Goal: Transaction & Acquisition: Download file/media

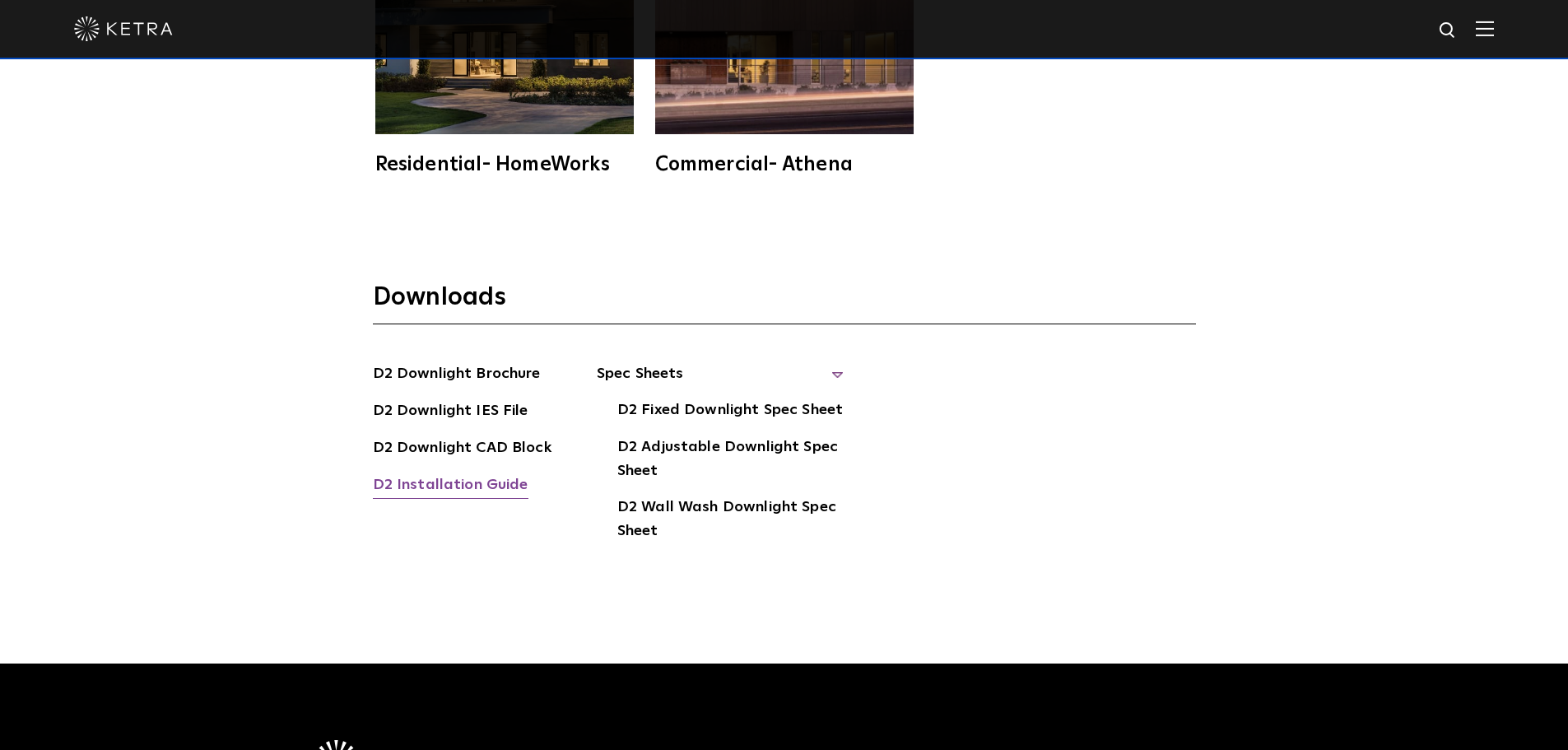
click at [452, 474] on link "D2 Installation Guide" at bounding box center [451, 486] width 156 height 26
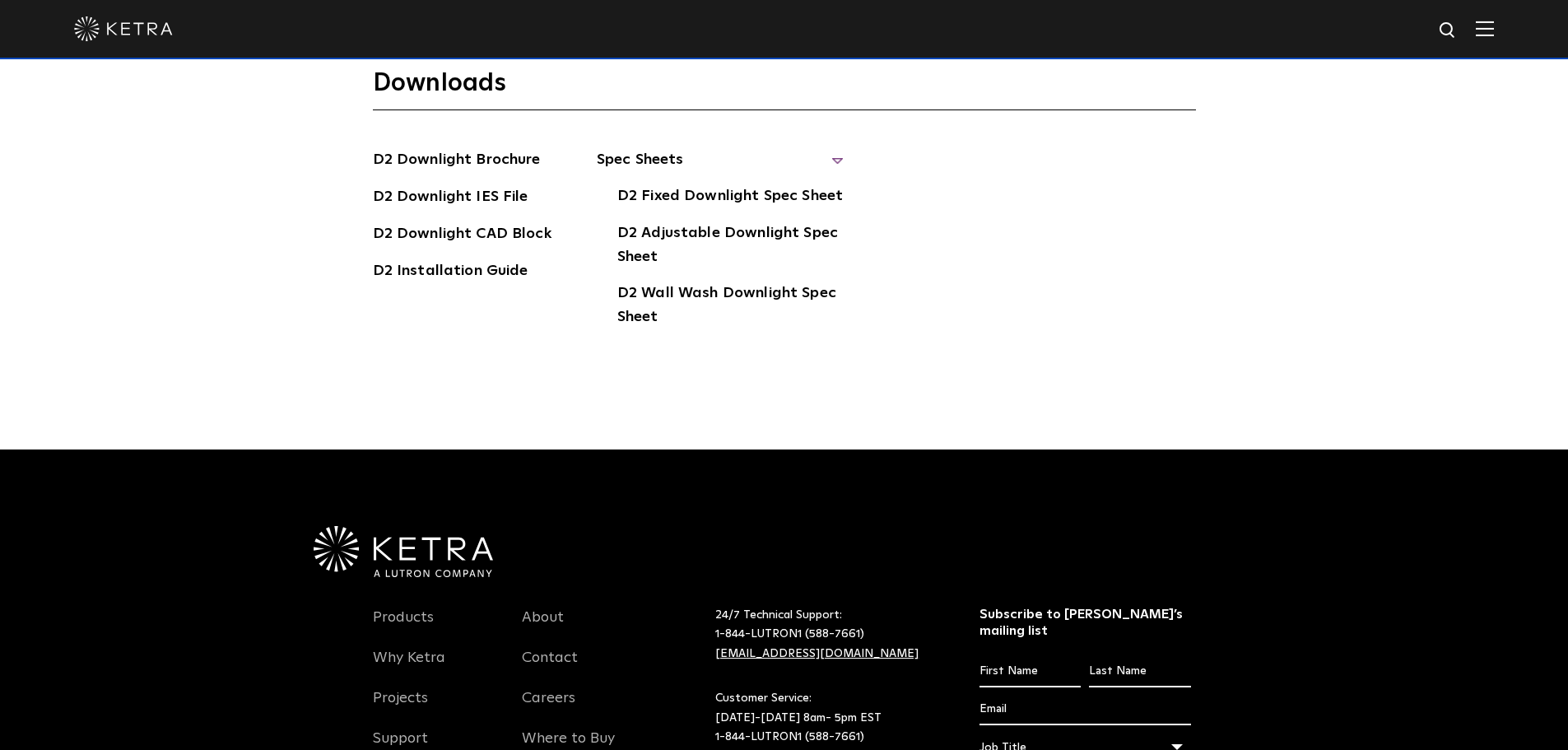
scroll to position [4609, 0]
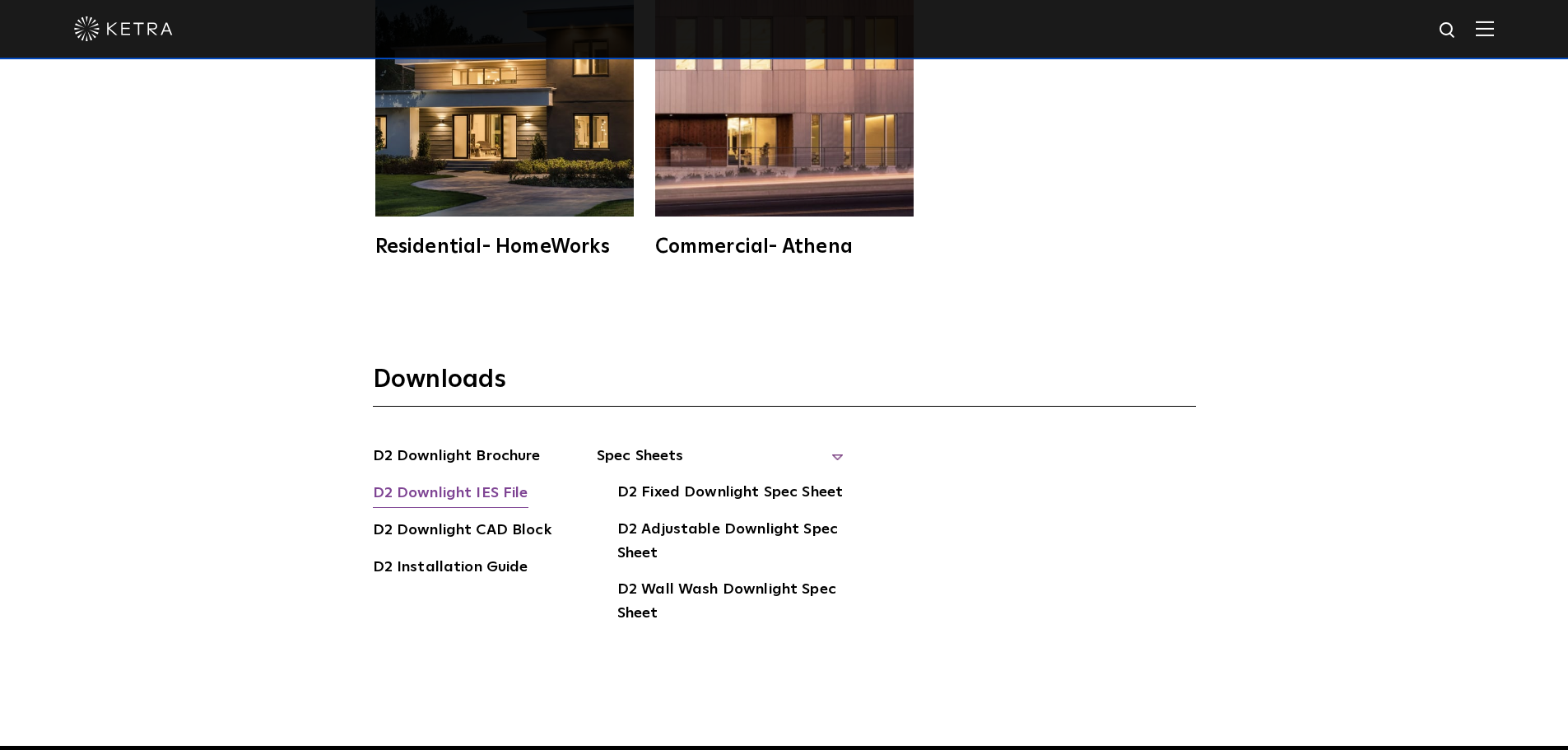
click at [469, 481] on link "D2 Downlight IES File" at bounding box center [451, 494] width 156 height 26
click at [515, 518] on link "D2 Downlight CAD Block" at bounding box center [462, 531] width 178 height 26
click at [1506, 226] on div "Works With Residential- HomeWorks Commercial- Athena" at bounding box center [784, 39] width 1568 height 542
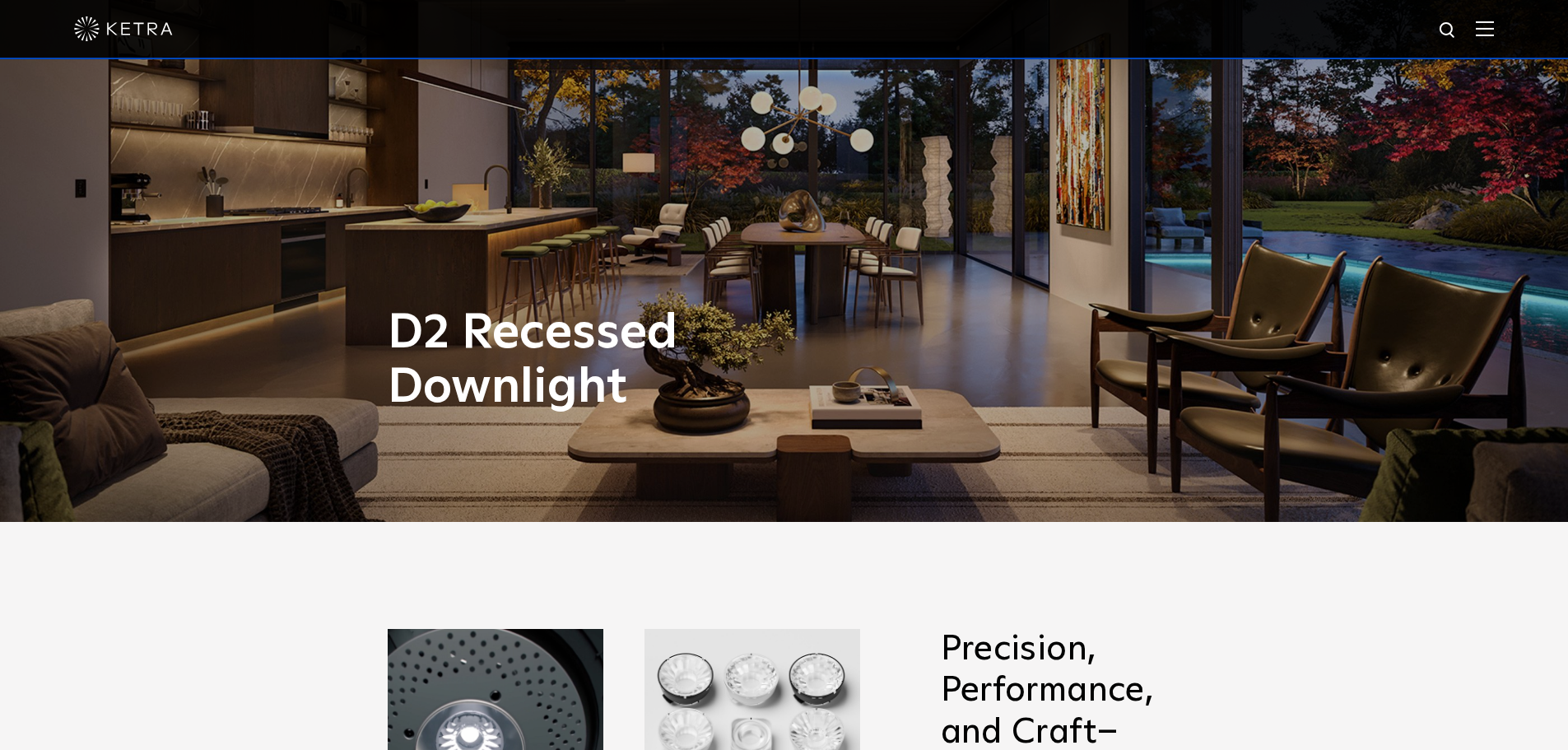
scroll to position [0, 0]
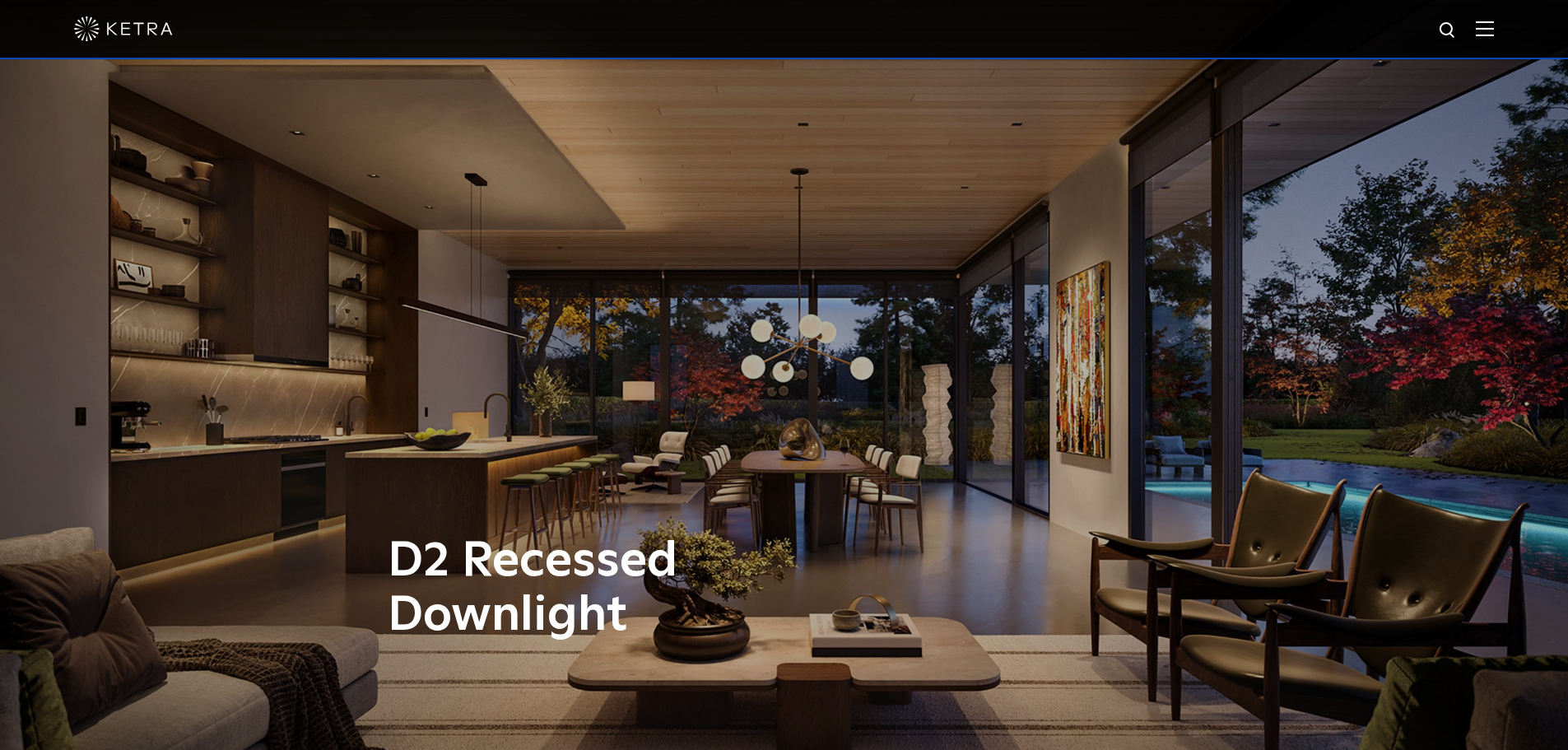
click at [1494, 33] on img at bounding box center [1484, 28] width 18 height 15
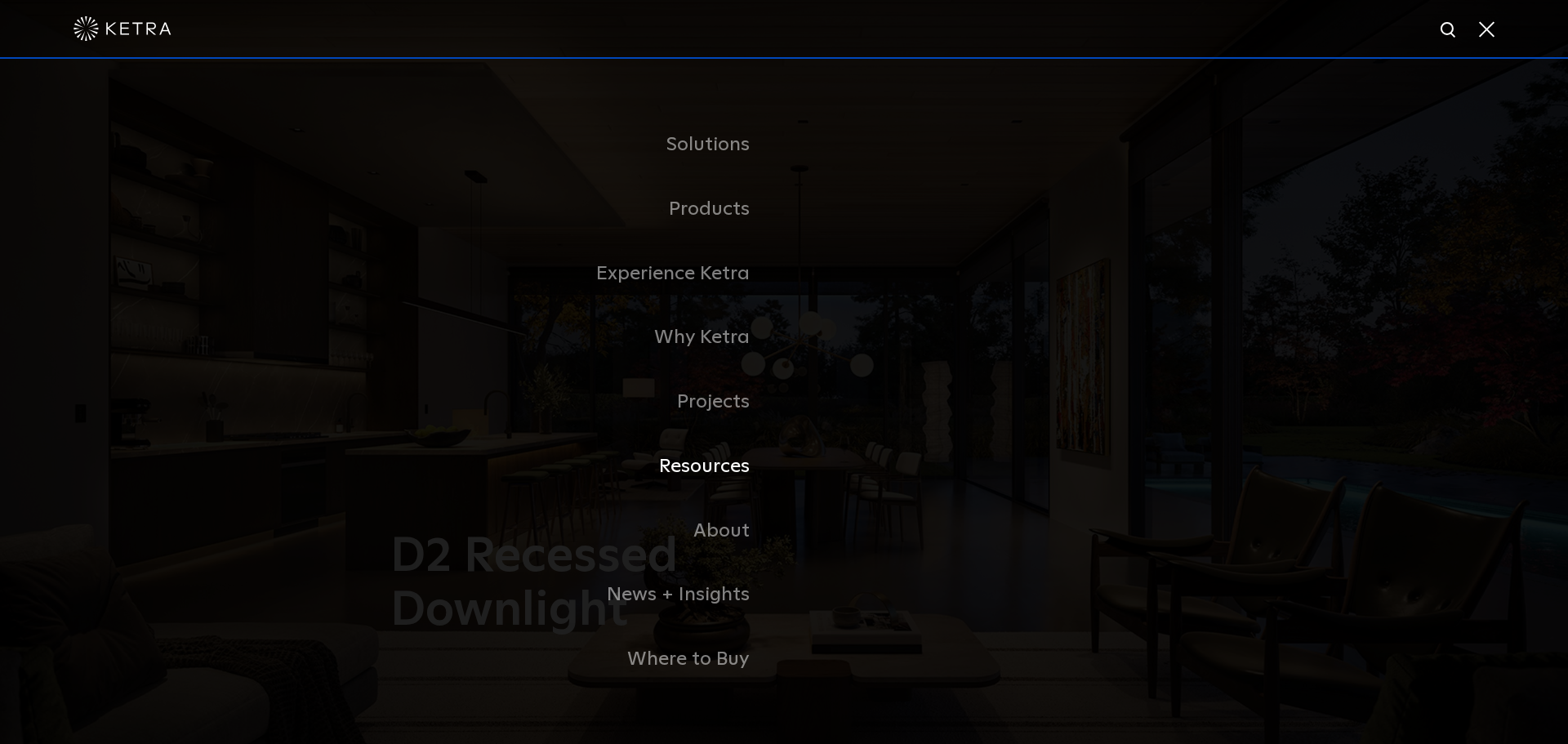
click at [721, 472] on link "Resources" at bounding box center [580, 466] width 409 height 65
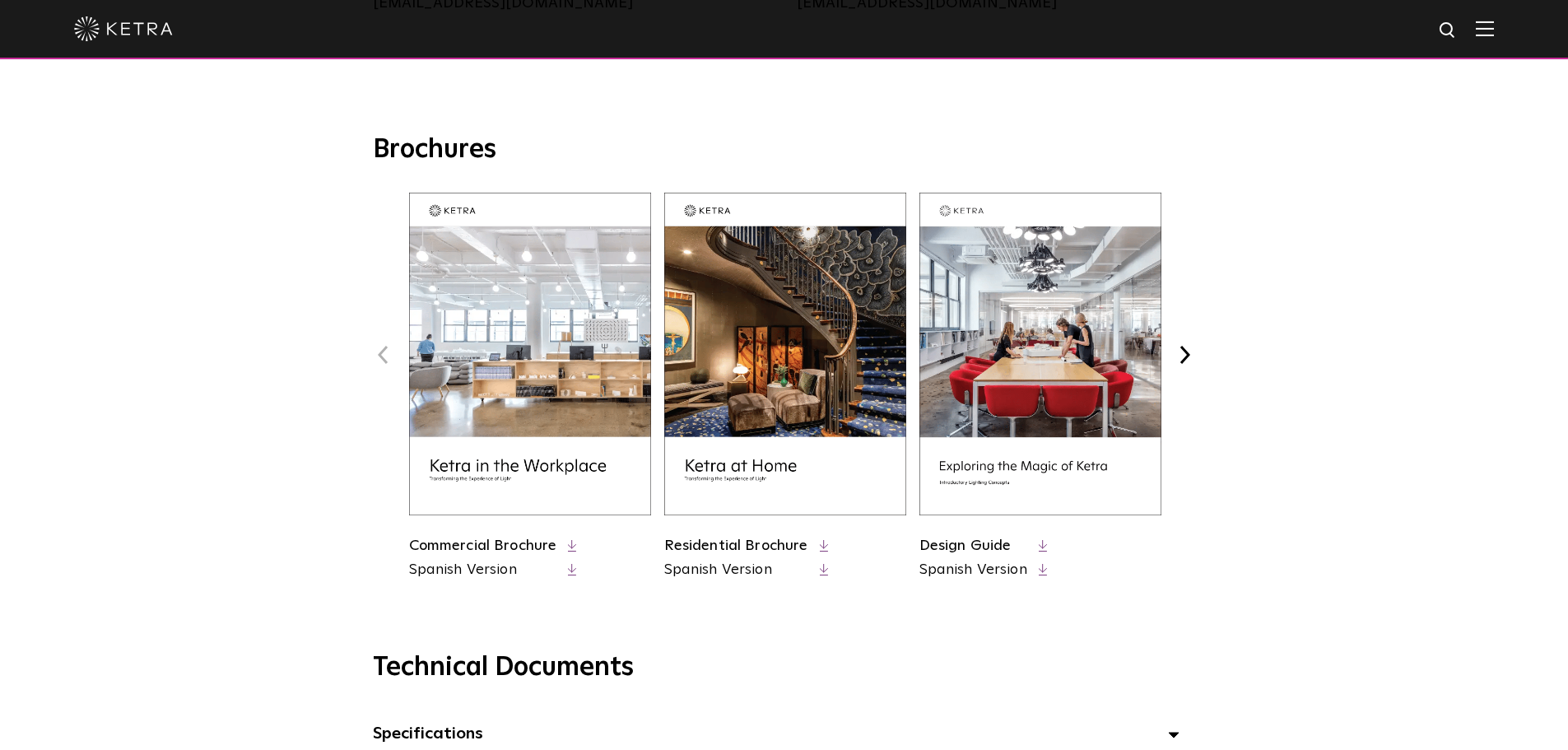
scroll to position [659, 0]
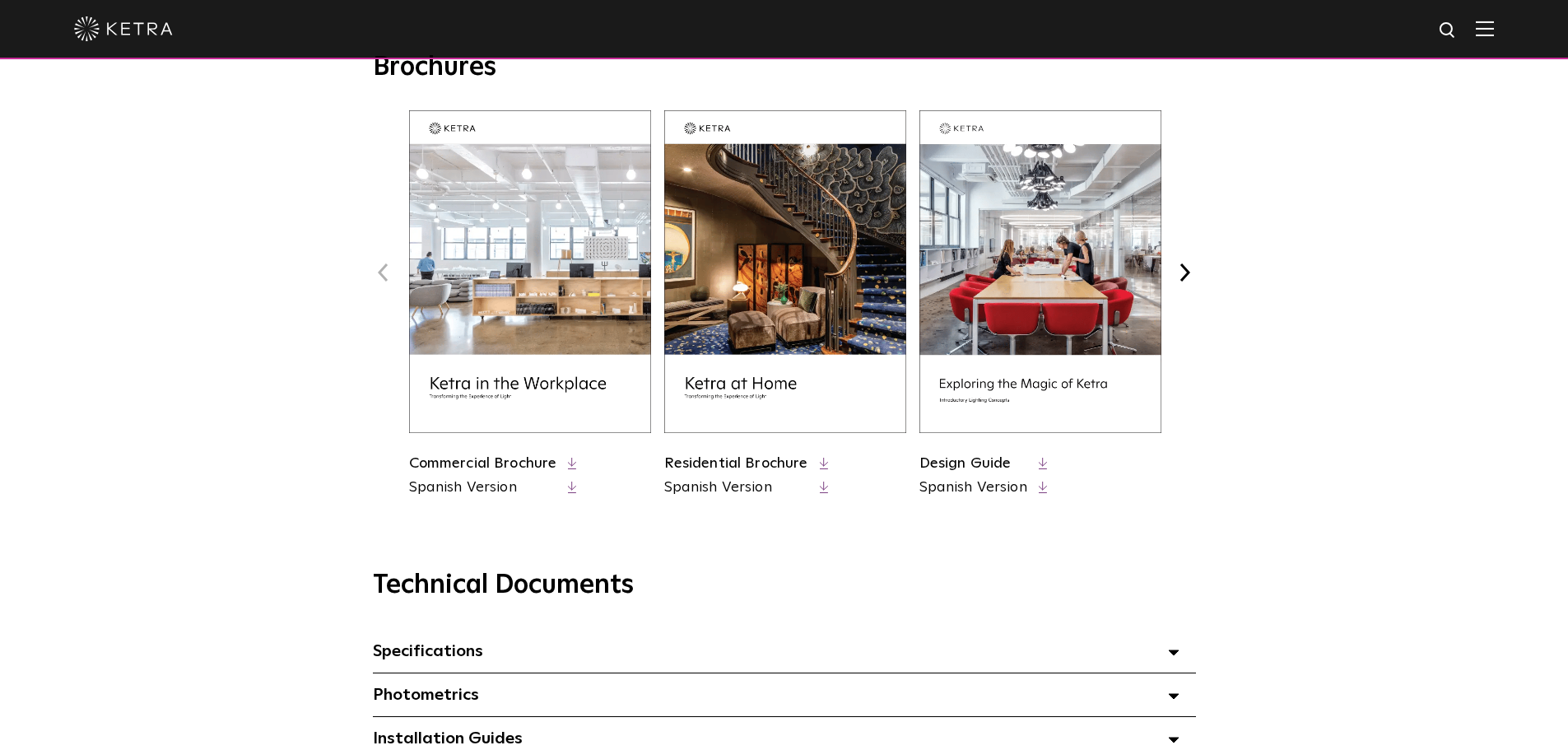
click at [969, 463] on link "Design Guide" at bounding box center [965, 463] width 92 height 15
